Goal: Task Accomplishment & Management: Manage account settings

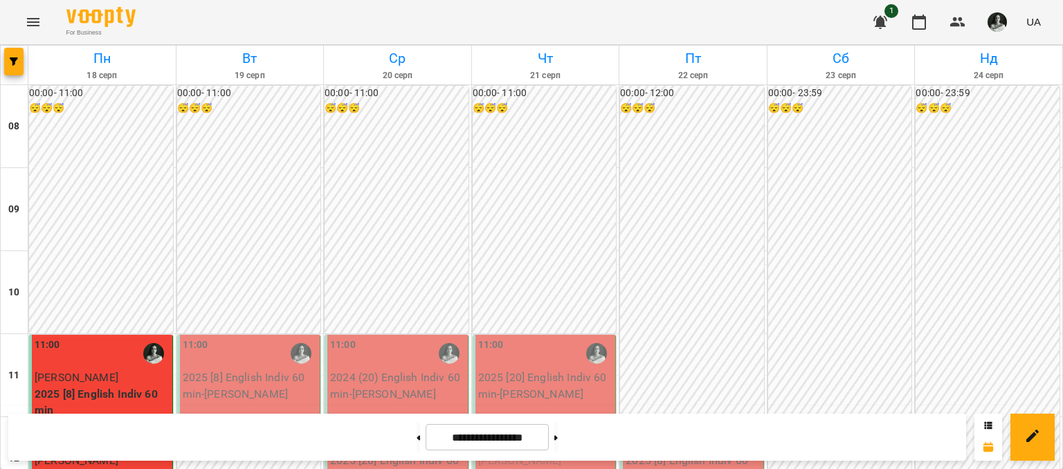
scroll to position [271, 0]
click at [558, 447] on button at bounding box center [556, 437] width 3 height 30
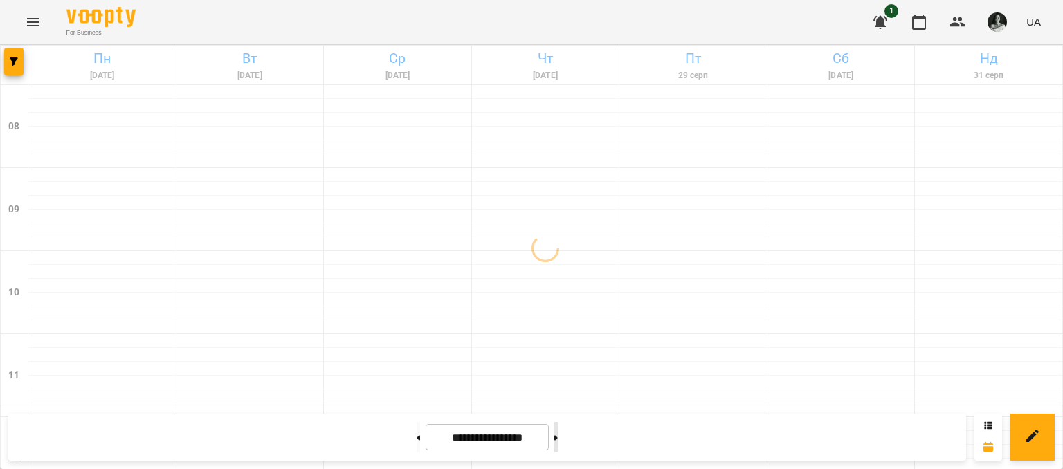
click at [558, 447] on button at bounding box center [556, 437] width 3 height 30
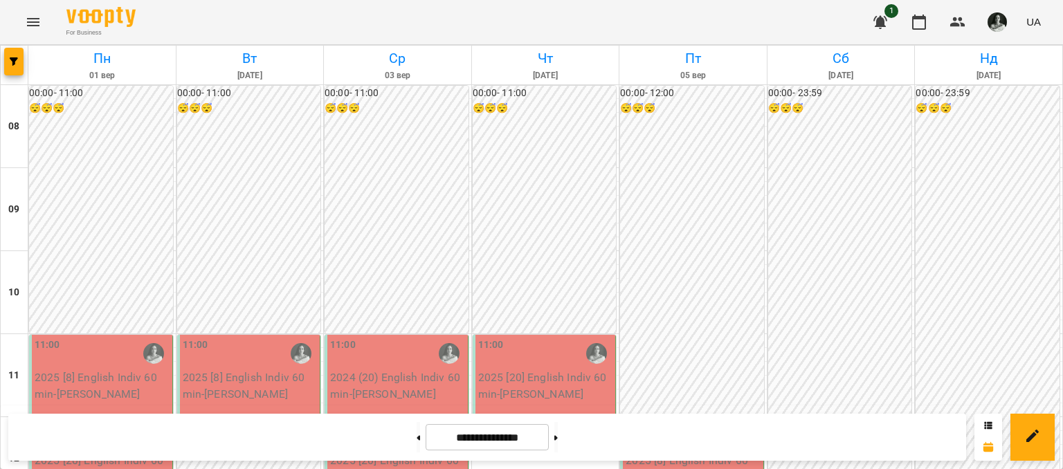
scroll to position [833, 0]
click at [417, 444] on button at bounding box center [418, 437] width 3 height 30
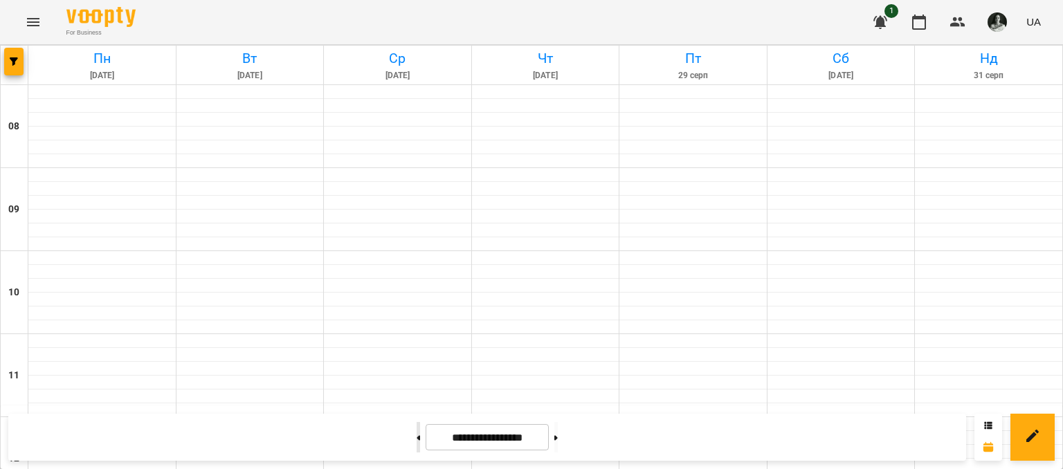
click at [417, 444] on button at bounding box center [418, 437] width 3 height 30
type input "**********"
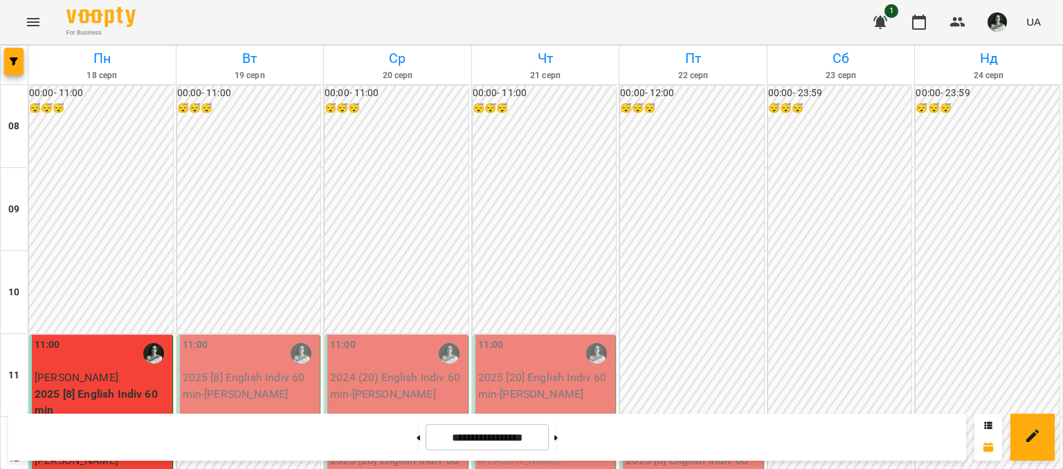
scroll to position [445, 0]
click at [1001, 24] on img "button" at bounding box center [997, 21] width 19 height 19
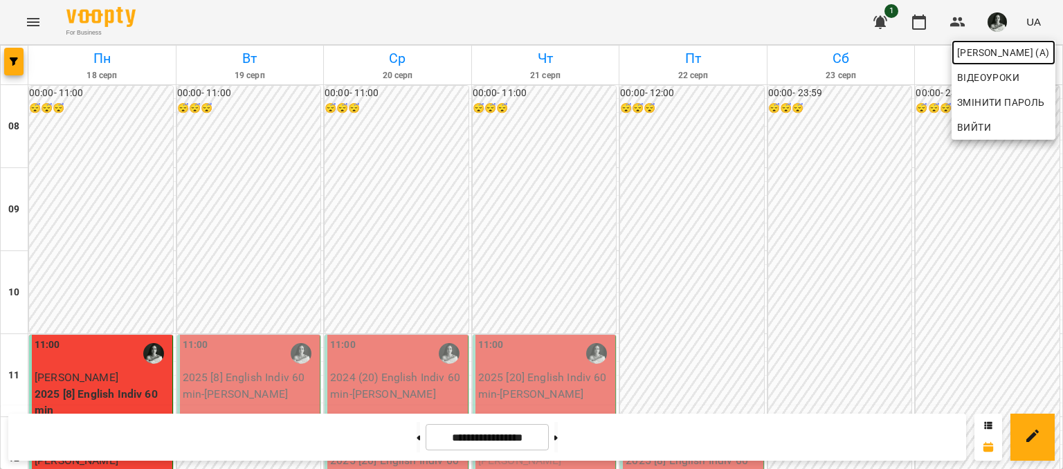
click at [989, 57] on span "[PERSON_NAME] (а)" at bounding box center [1003, 52] width 93 height 17
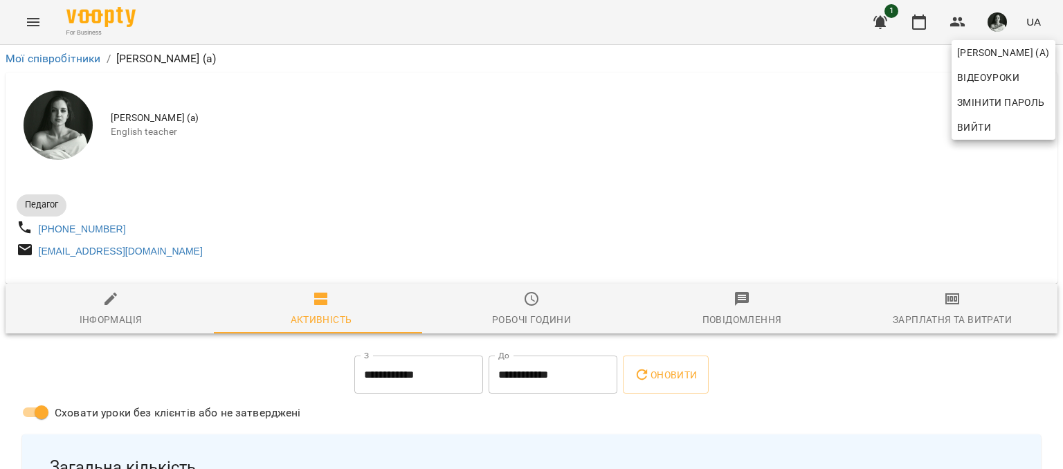
click at [523, 309] on div at bounding box center [531, 234] width 1063 height 469
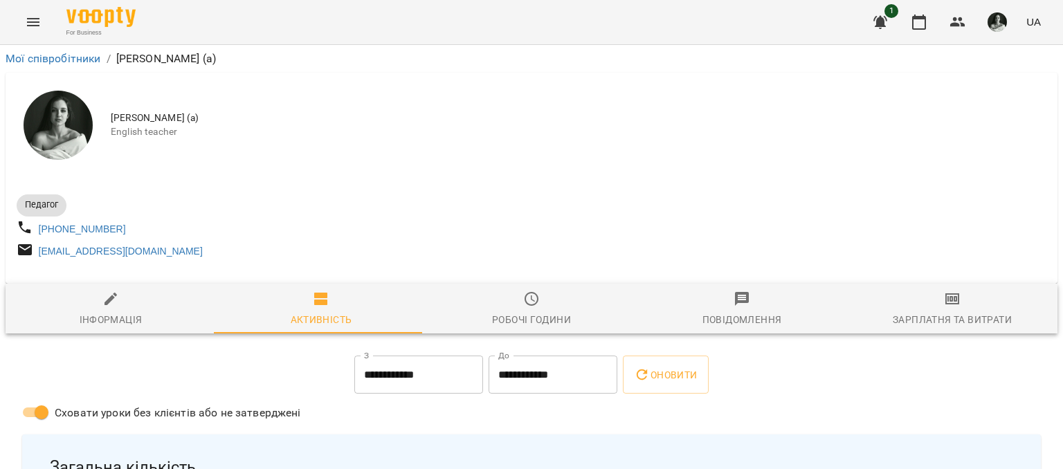
click at [523, 307] on icon "button" at bounding box center [531, 299] width 17 height 17
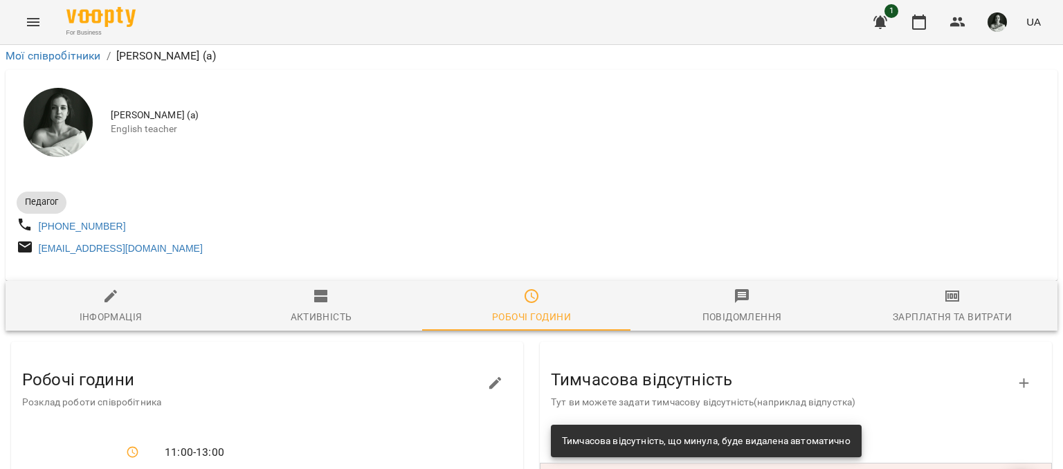
scroll to position [346, 0]
click at [487, 375] on icon "button" at bounding box center [495, 383] width 17 height 17
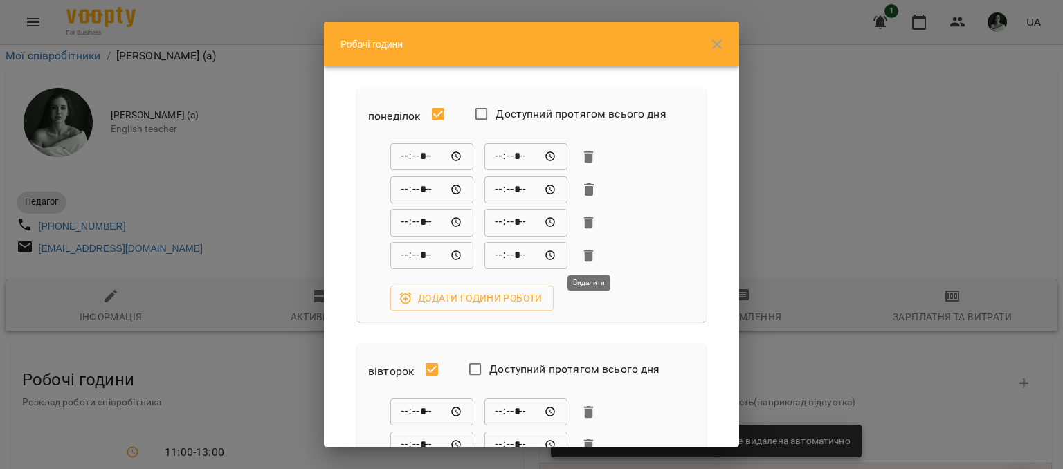
click at [591, 258] on icon "button" at bounding box center [589, 256] width 10 height 12
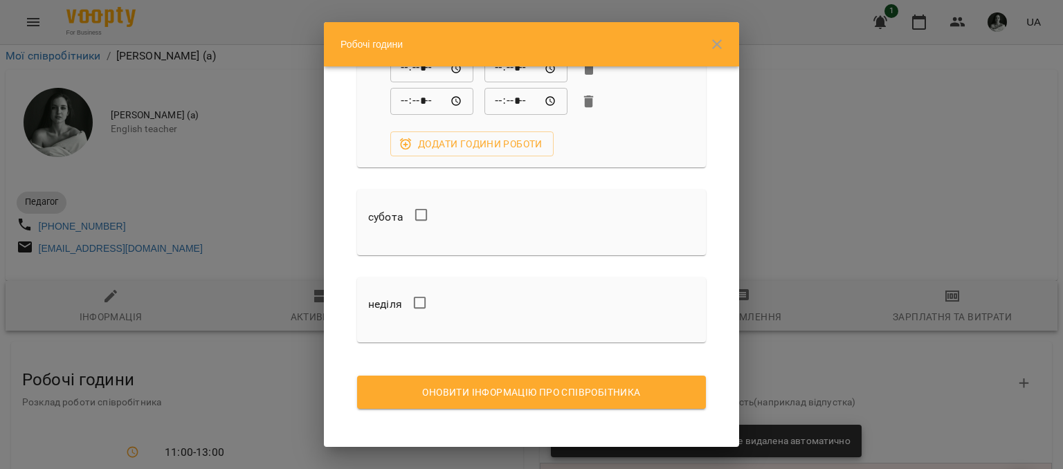
scroll to position [984, 0]
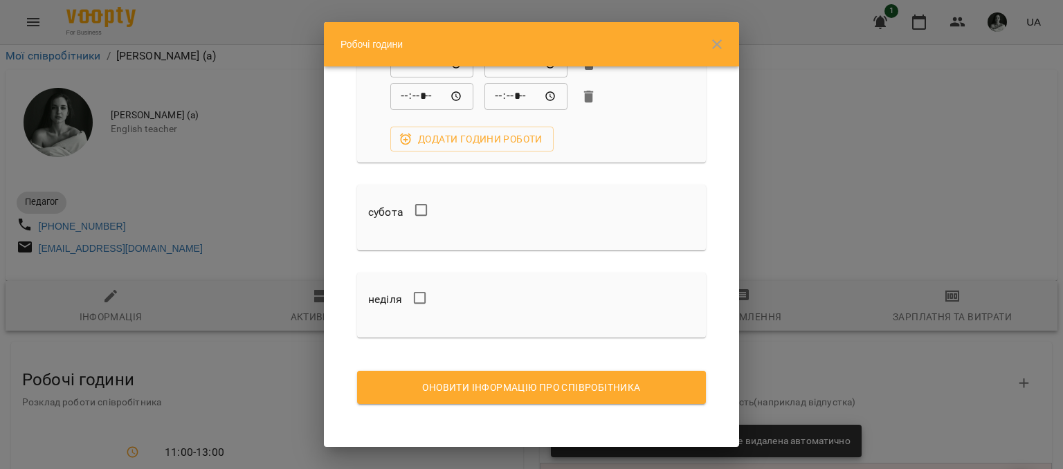
click at [593, 381] on span "Оновити інформацію про співробітника" at bounding box center [531, 387] width 327 height 17
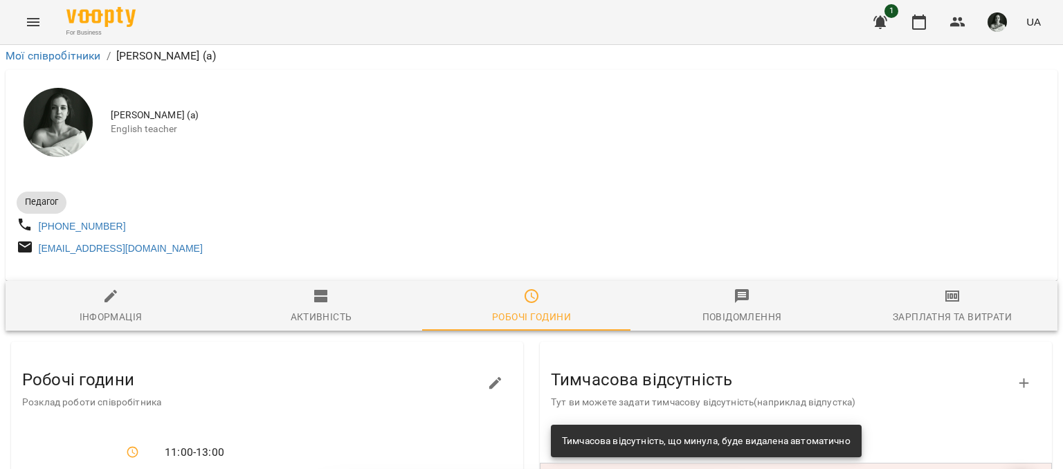
scroll to position [330, 0]
